Goal: Find specific page/section: Find specific page/section

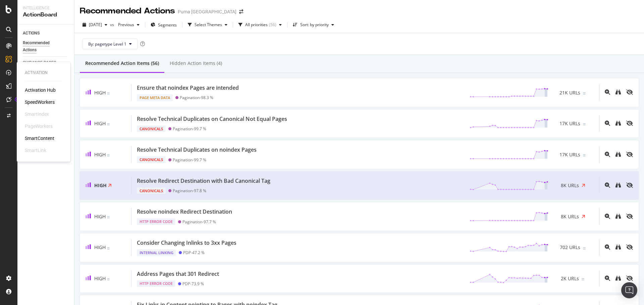
click at [37, 104] on div "SpeedWorkers" at bounding box center [40, 102] width 30 height 7
